Goal: Information Seeking & Learning: Learn about a topic

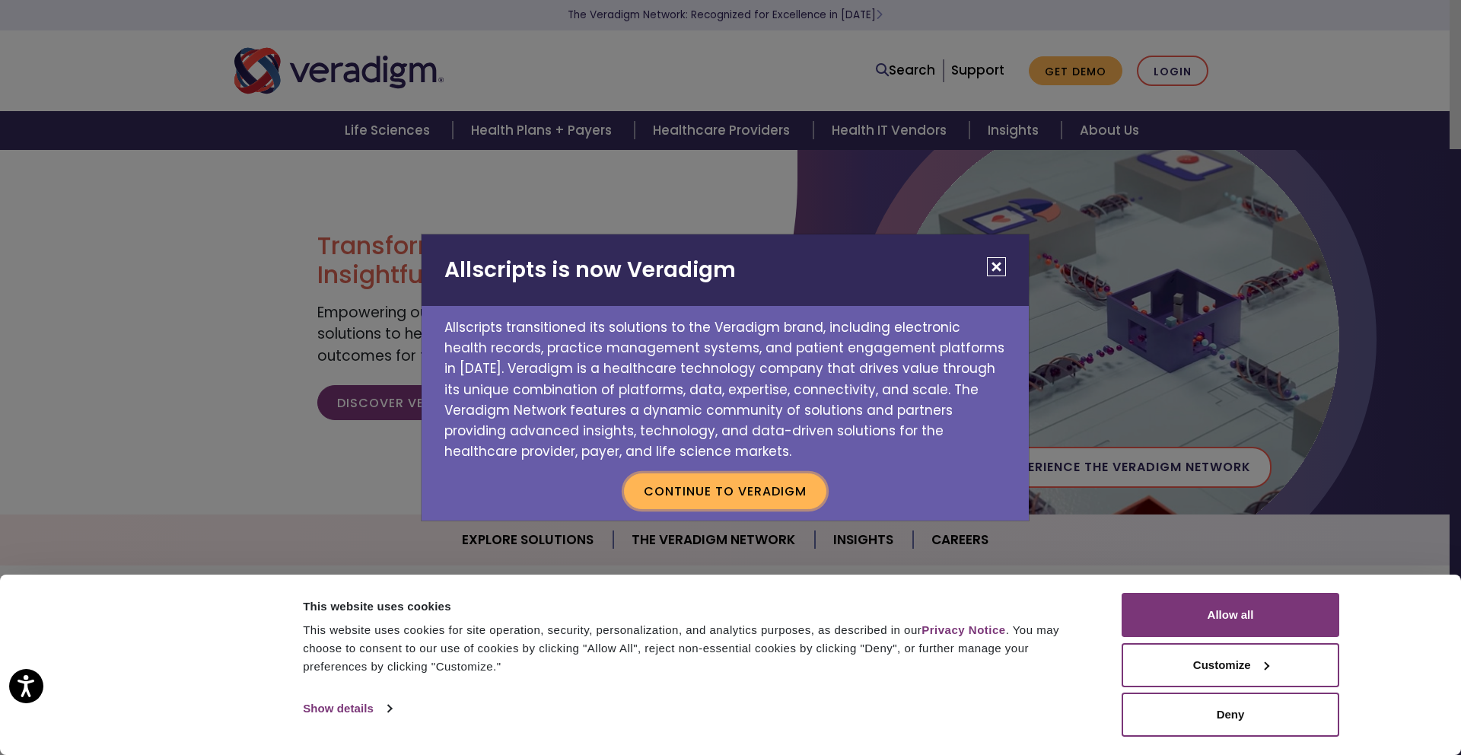
click at [779, 499] on button "Continue to Veradigm" at bounding box center [725, 490] width 202 height 35
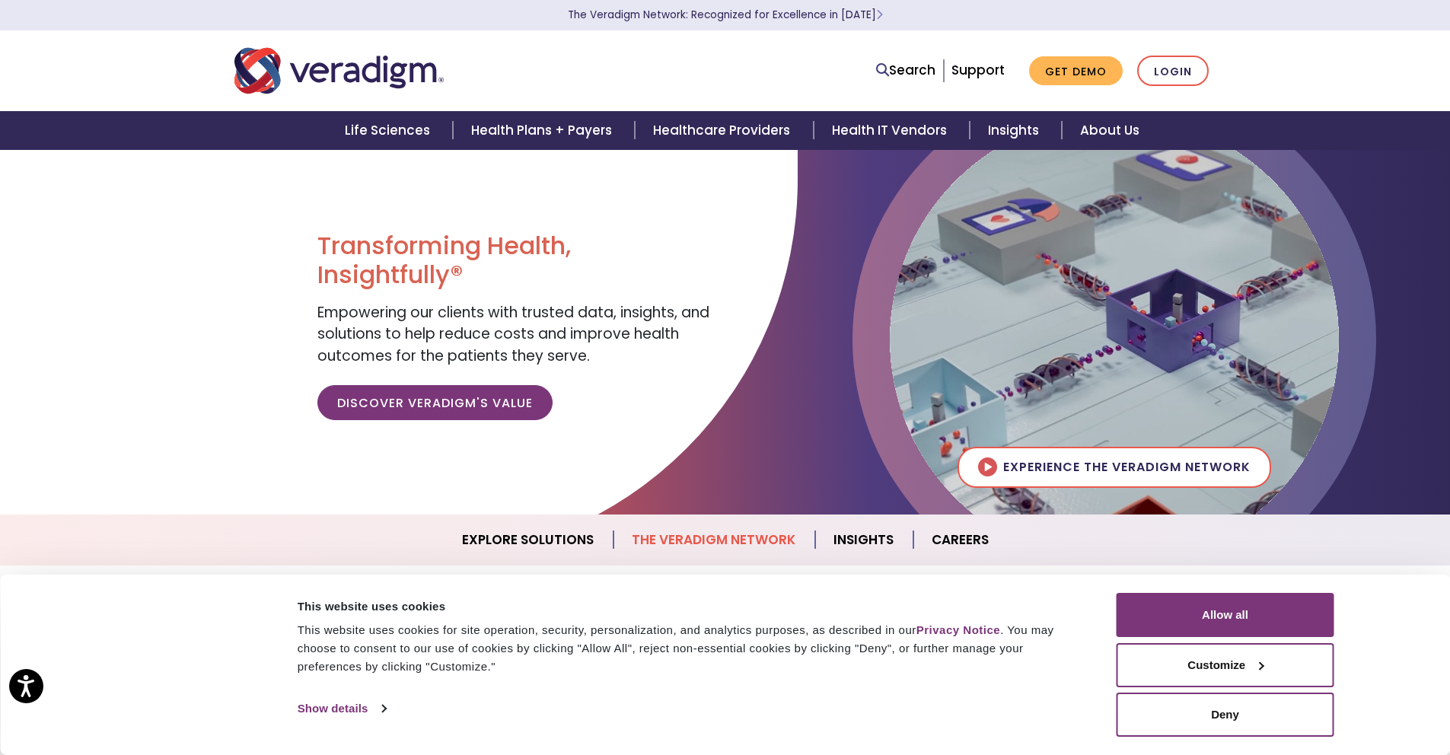
click at [744, 540] on link "The Veradigm Network" at bounding box center [714, 540] width 202 height 39
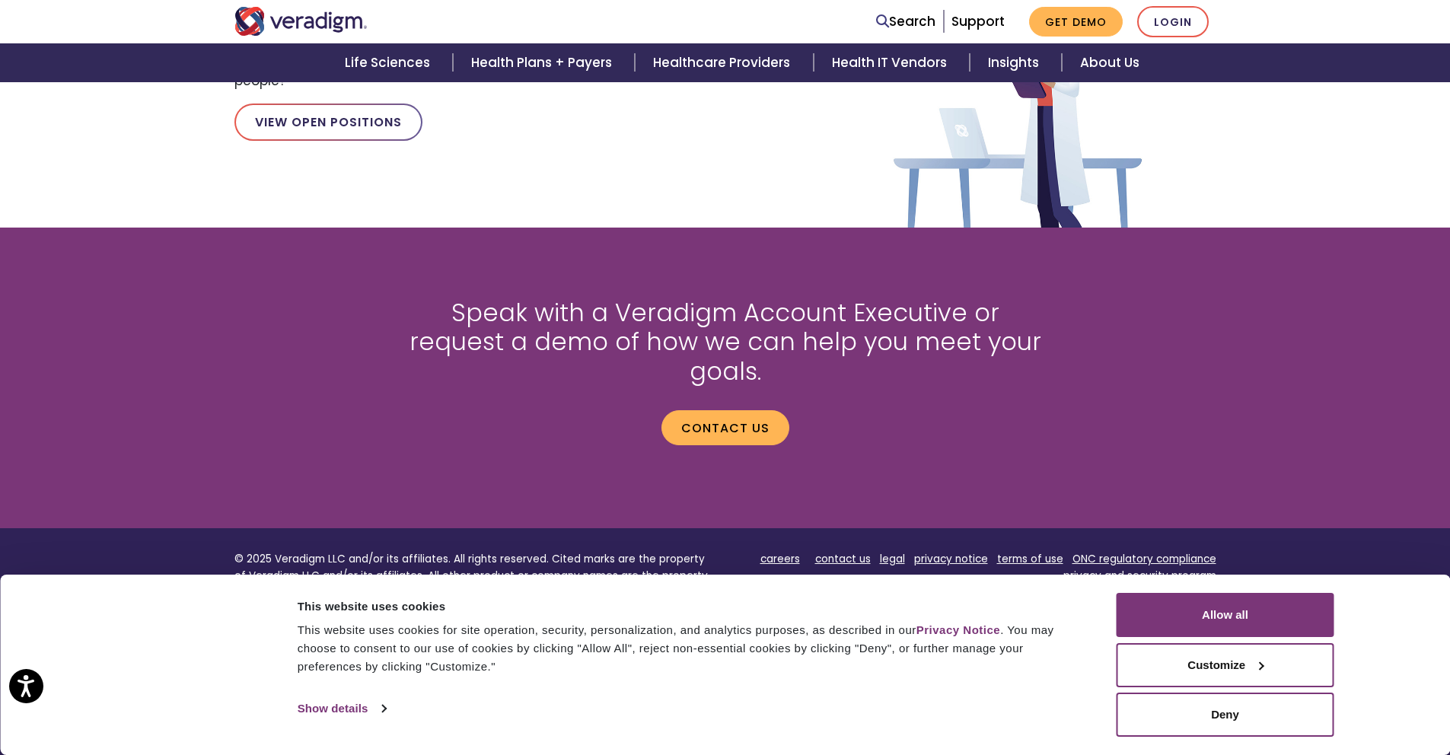
scroll to position [1964, 0]
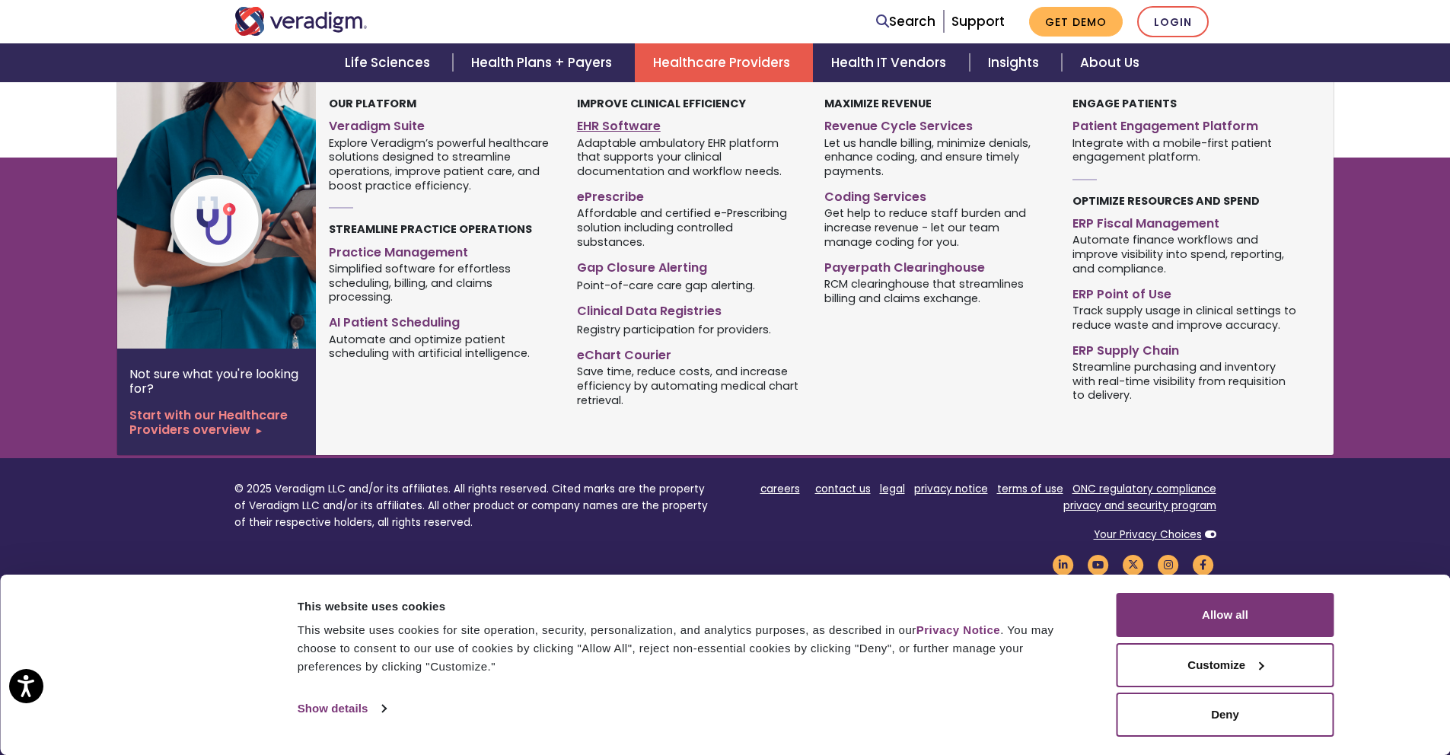
click at [637, 124] on link "EHR Software" at bounding box center [689, 124] width 225 height 22
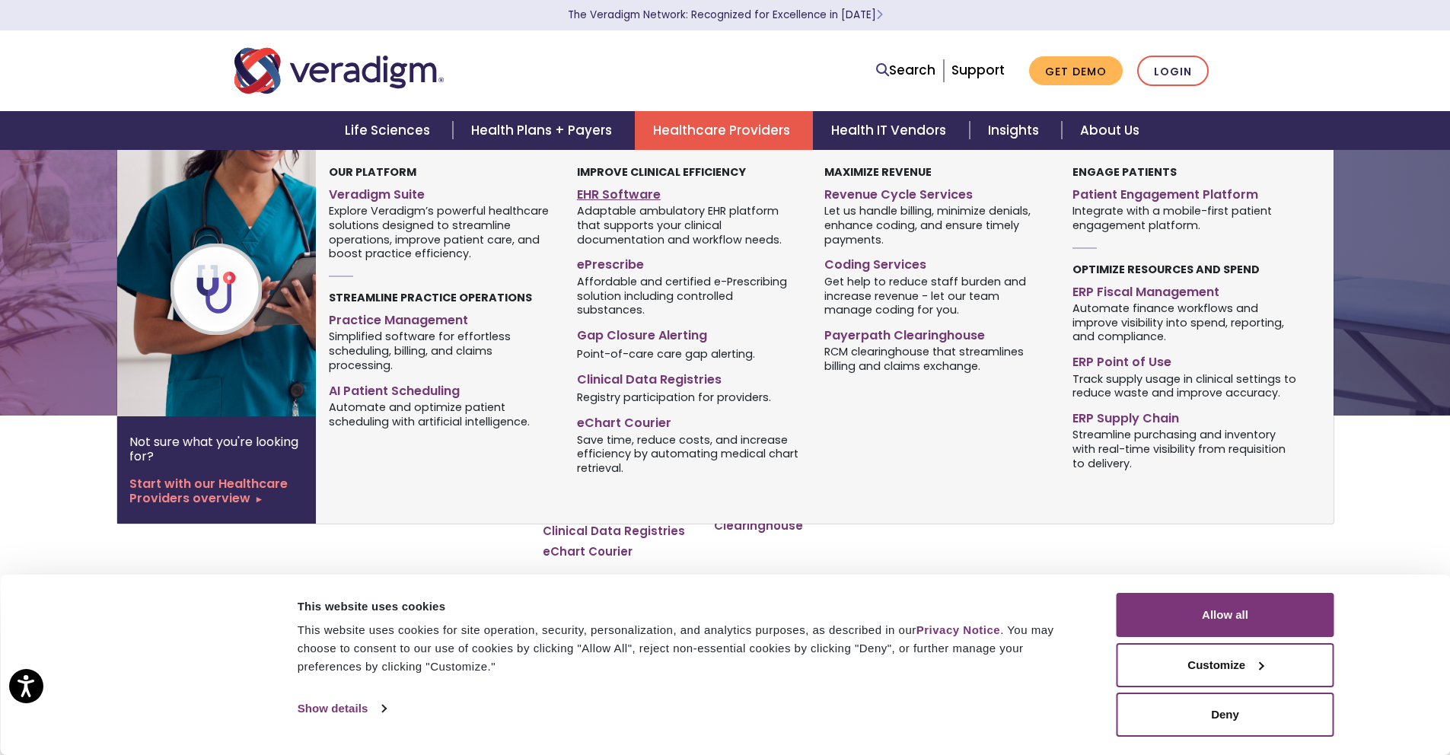
click at [611, 194] on link "EHR Software" at bounding box center [689, 192] width 225 height 22
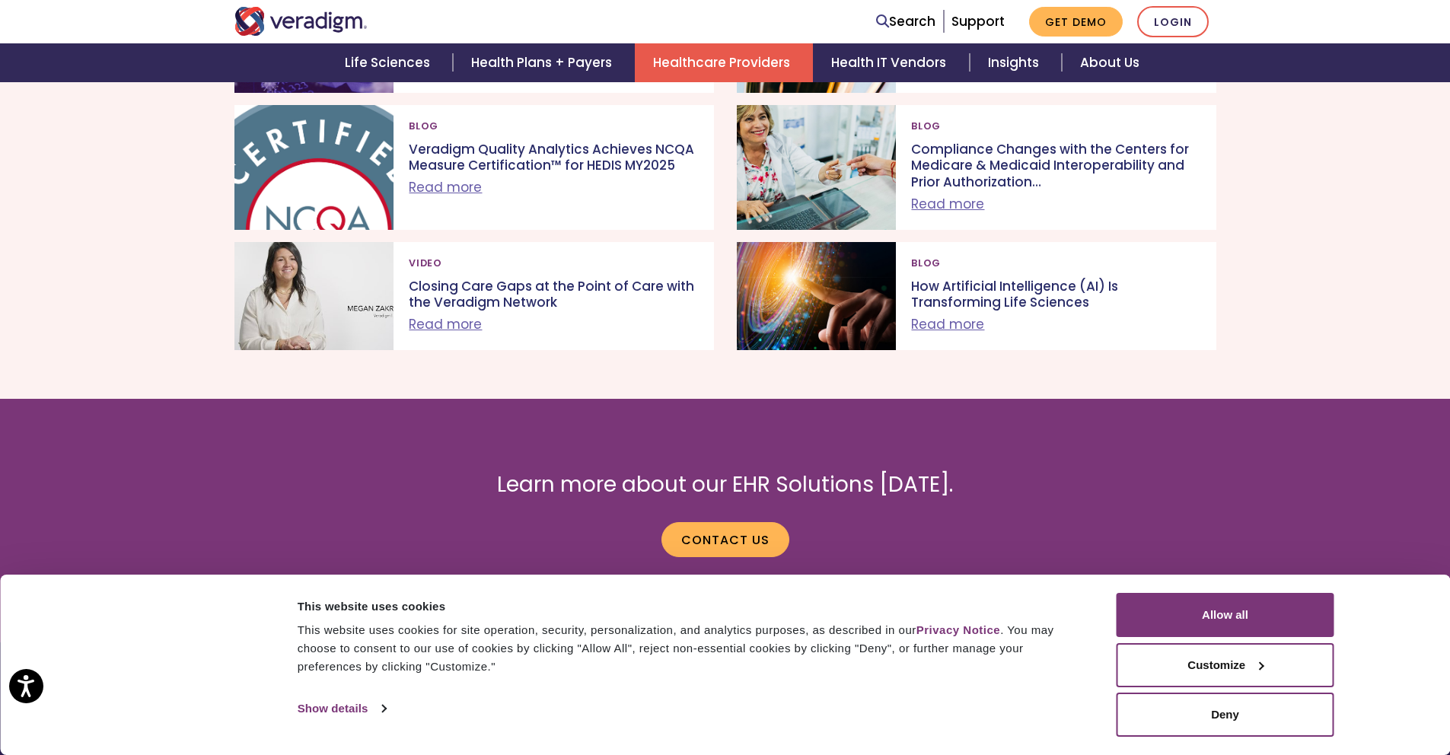
scroll to position [2821, 0]
